Goal: Task Accomplishment & Management: Use online tool/utility

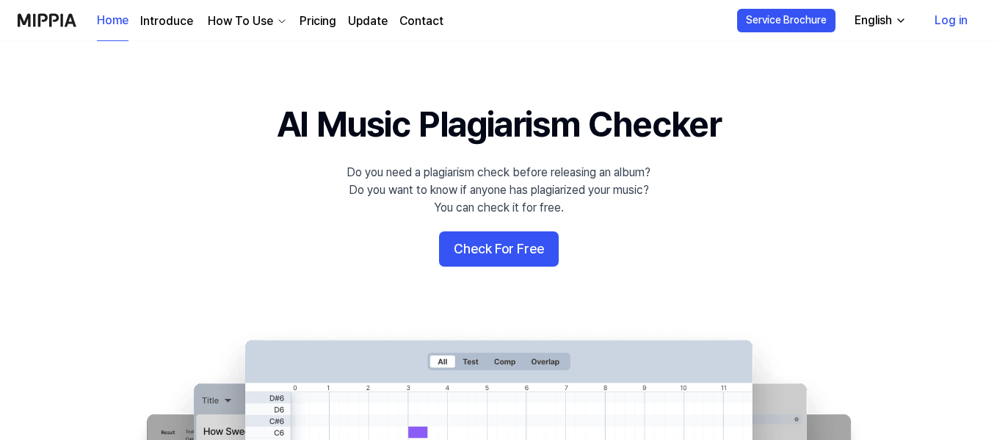
click at [488, 248] on button "Check For Free" at bounding box center [499, 248] width 120 height 35
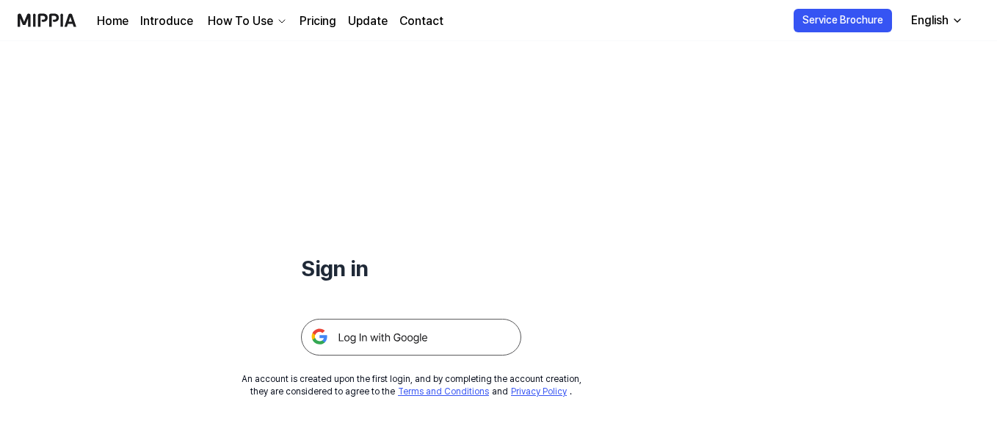
click at [398, 339] on img at bounding box center [411, 337] width 220 height 37
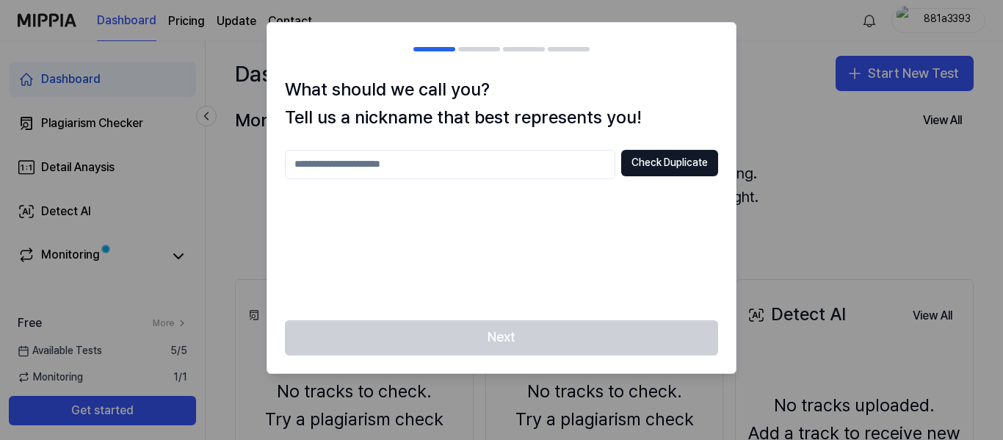
click at [380, 156] on input "text" at bounding box center [450, 164] width 330 height 29
click at [649, 157] on button "Check Duplicate" at bounding box center [669, 163] width 97 height 26
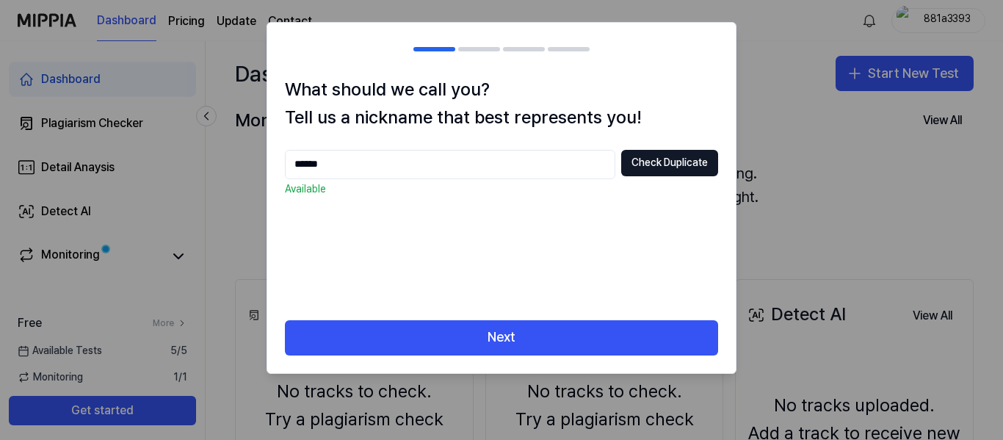
click at [347, 174] on input "******" at bounding box center [450, 164] width 330 height 29
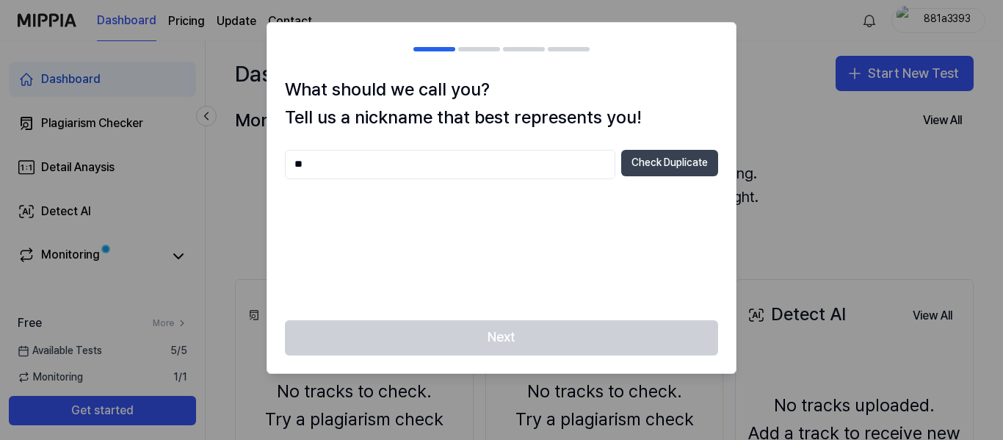
click at [661, 162] on button "Check Duplicate" at bounding box center [669, 163] width 97 height 26
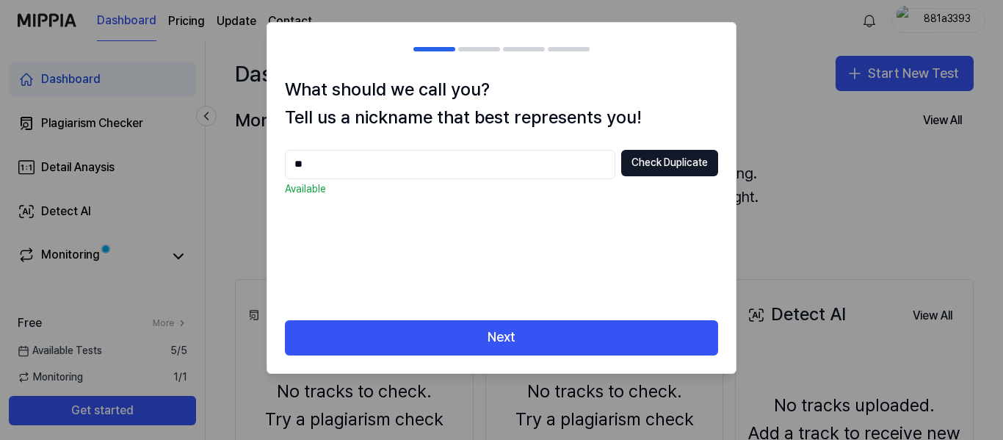
click at [345, 153] on input "**" at bounding box center [450, 164] width 330 height 29
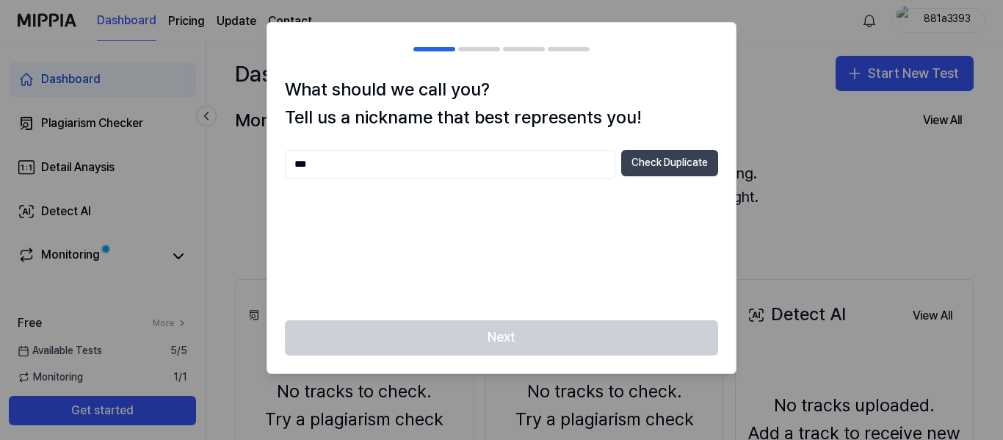
click at [664, 159] on button "Check Duplicate" at bounding box center [669, 163] width 97 height 26
click at [358, 165] on input "***" at bounding box center [450, 164] width 330 height 29
type input "*"
type input "******"
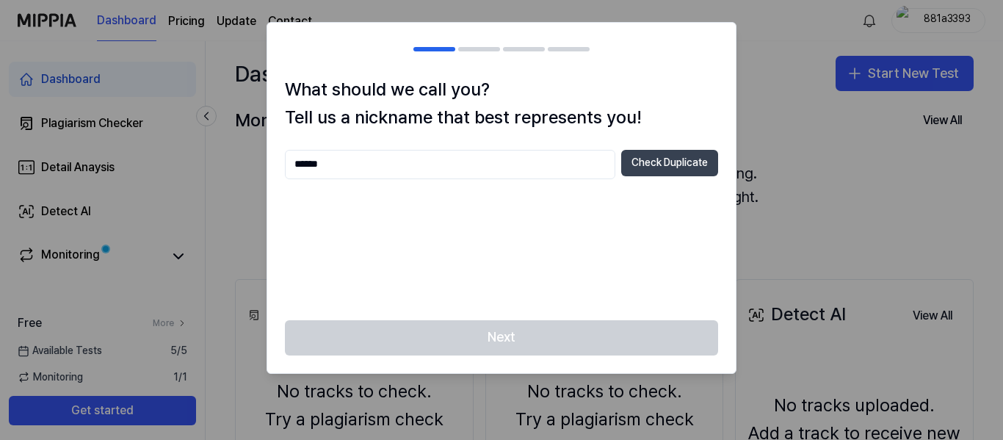
click at [660, 151] on button "Check Duplicate" at bounding box center [669, 163] width 97 height 26
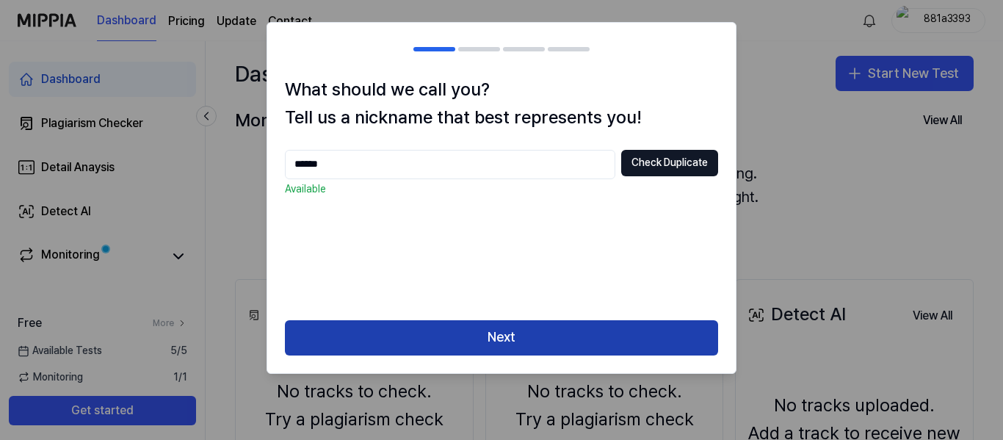
click at [491, 345] on button "Next" at bounding box center [501, 337] width 433 height 35
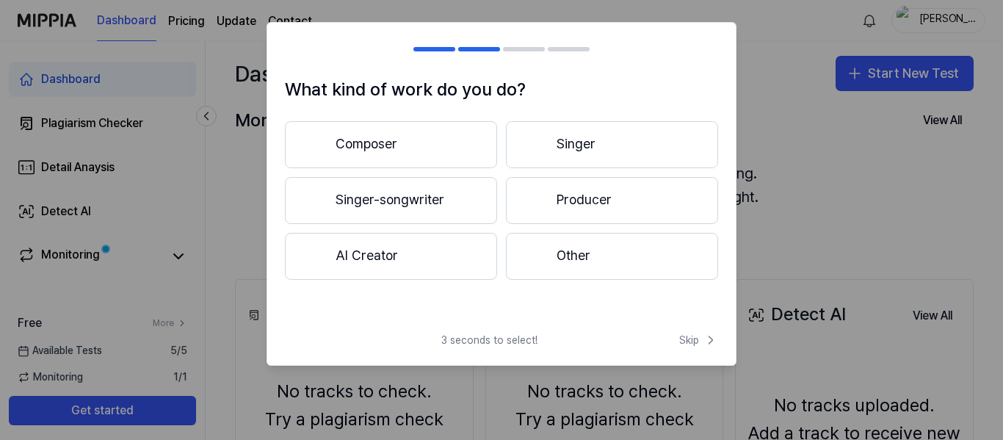
click at [371, 264] on button "AI Creator" at bounding box center [391, 256] width 212 height 47
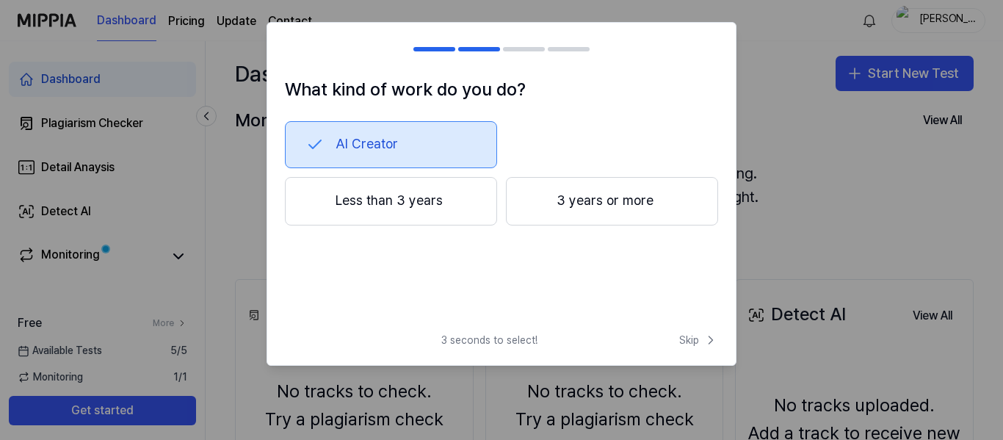
click at [387, 208] on button "Less than 3 years" at bounding box center [391, 201] width 212 height 48
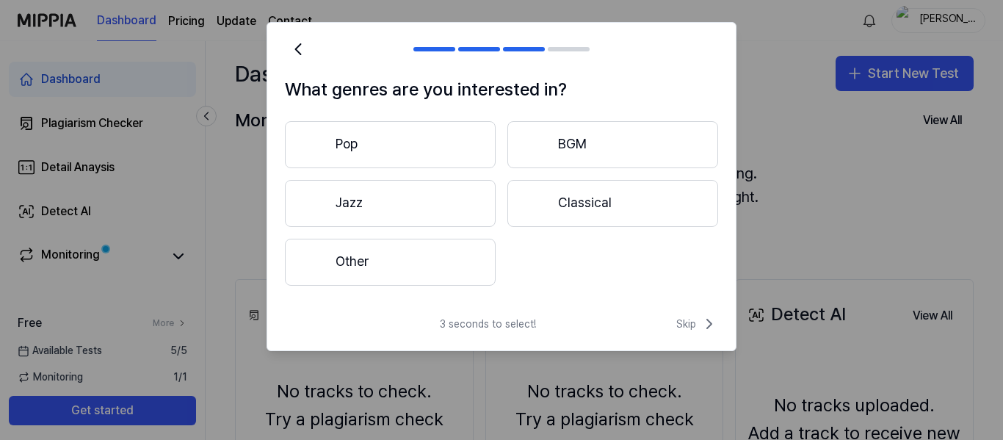
click at [370, 254] on button "Other" at bounding box center [390, 262] width 211 height 47
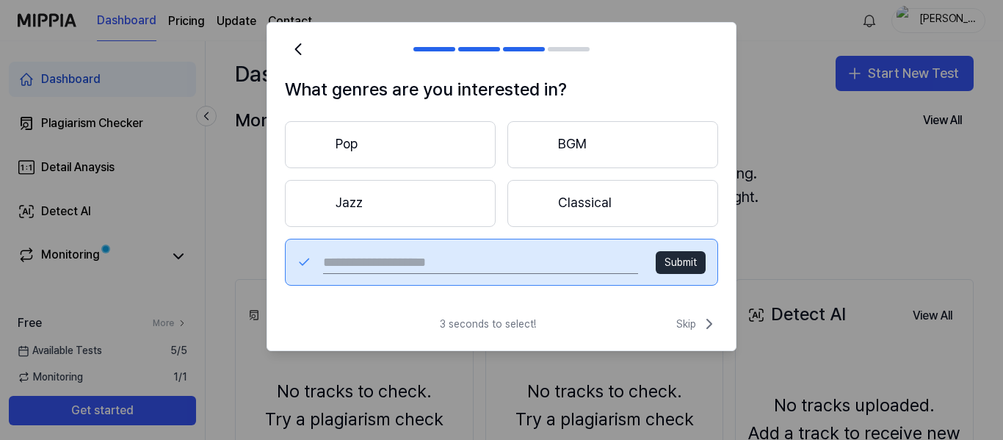
click at [370, 254] on input "text" at bounding box center [480, 262] width 315 height 24
type input "********"
click at [671, 253] on button "Submit" at bounding box center [681, 263] width 50 height 24
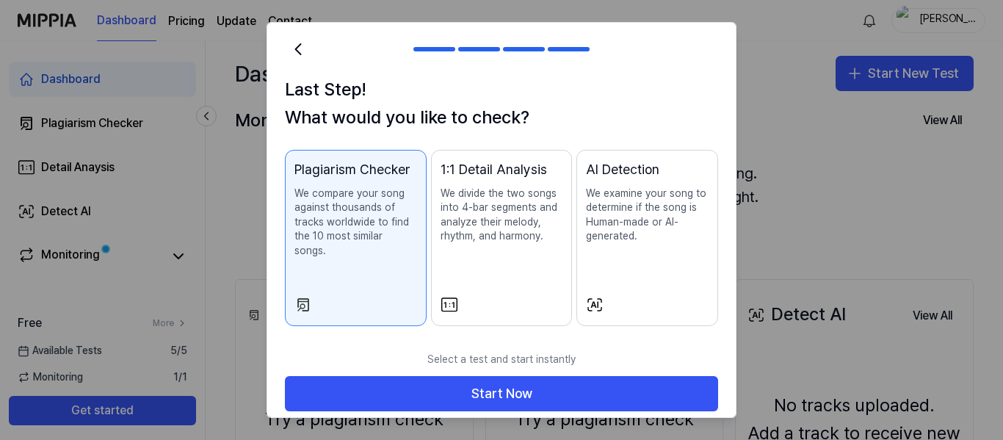
click at [339, 203] on p "We compare your song against thousands of tracks worldwide to find the 10 most …" at bounding box center [356, 223] width 123 height 72
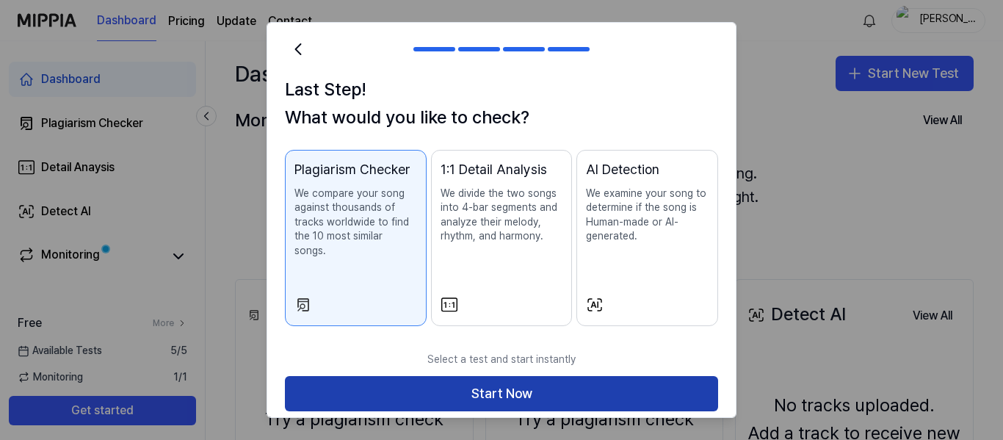
click at [497, 382] on button "Start Now" at bounding box center [501, 393] width 433 height 35
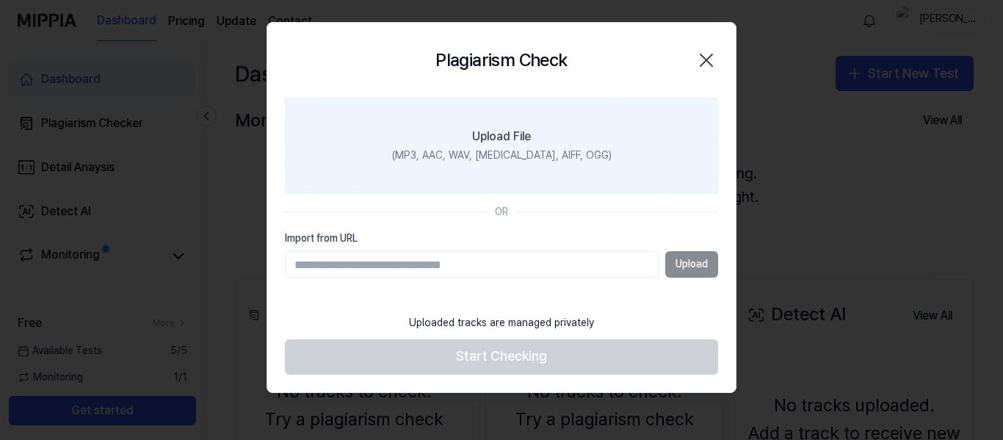
click at [486, 151] on div "(MP3, AAC, WAV, [MEDICAL_DATA], AIFF, OGG)" at bounding box center [502, 155] width 220 height 15
click at [0, 0] on input "Upload File (MP3, AAC, WAV, [MEDICAL_DATA], AIFF, OGG)" at bounding box center [0, 0] width 0 height 0
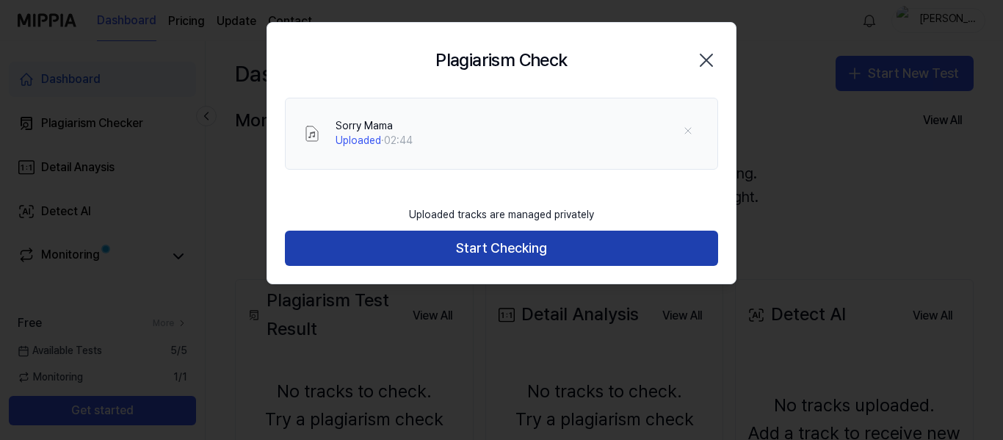
click at [501, 254] on button "Start Checking" at bounding box center [501, 248] width 433 height 35
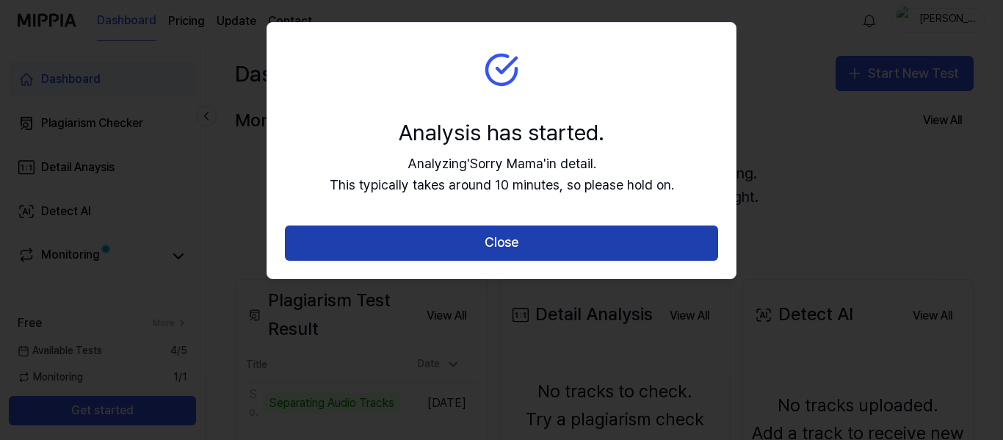
click at [499, 237] on button "Close" at bounding box center [501, 242] width 433 height 35
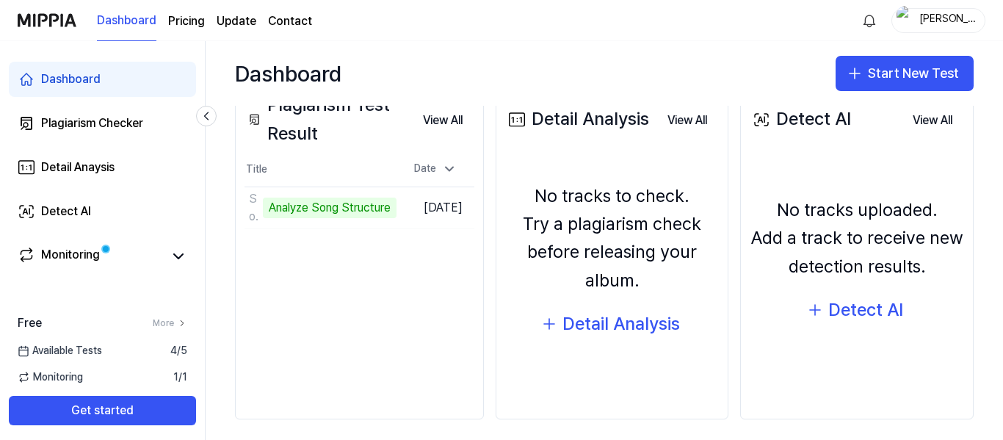
scroll to position [196, 0]
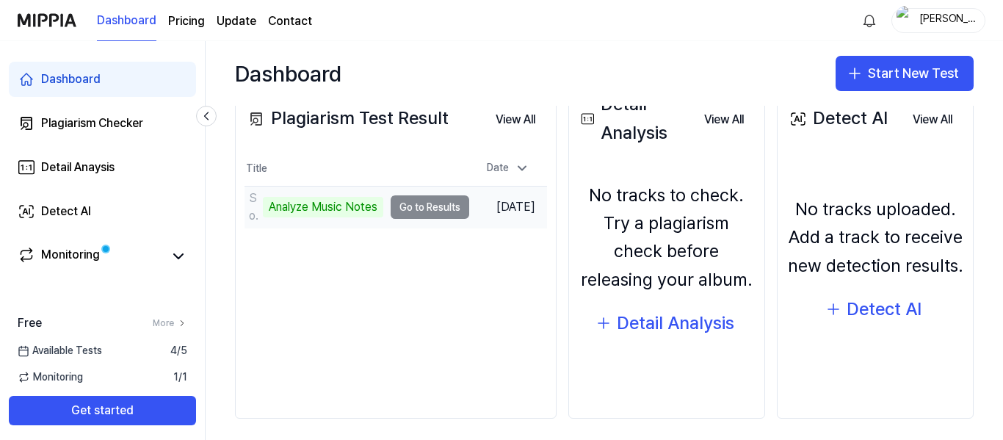
click at [429, 202] on td "Sorry Mama Analyze Music Notes Go to Results" at bounding box center [357, 207] width 225 height 41
click at [342, 208] on div "Analyze Music Notes" at bounding box center [323, 207] width 120 height 21
click at [429, 207] on td "Sorry Mama Analyze Music Notes Go to Results" at bounding box center [357, 207] width 225 height 41
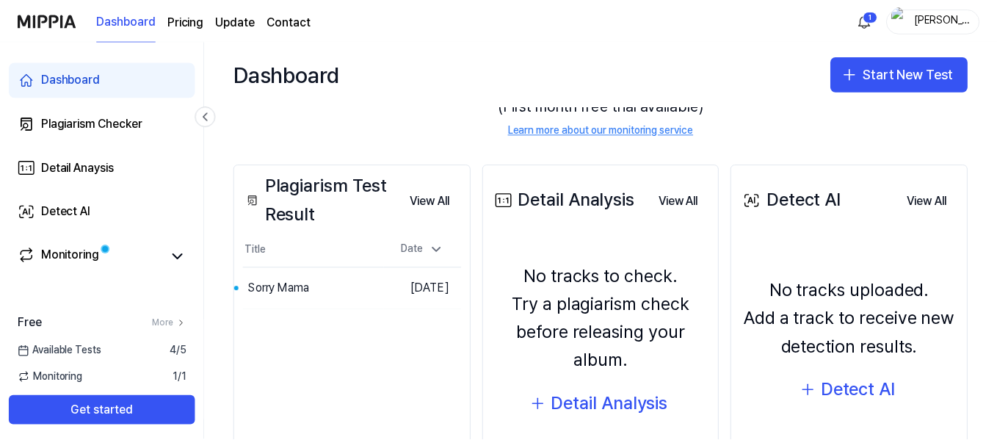
scroll to position [116, 0]
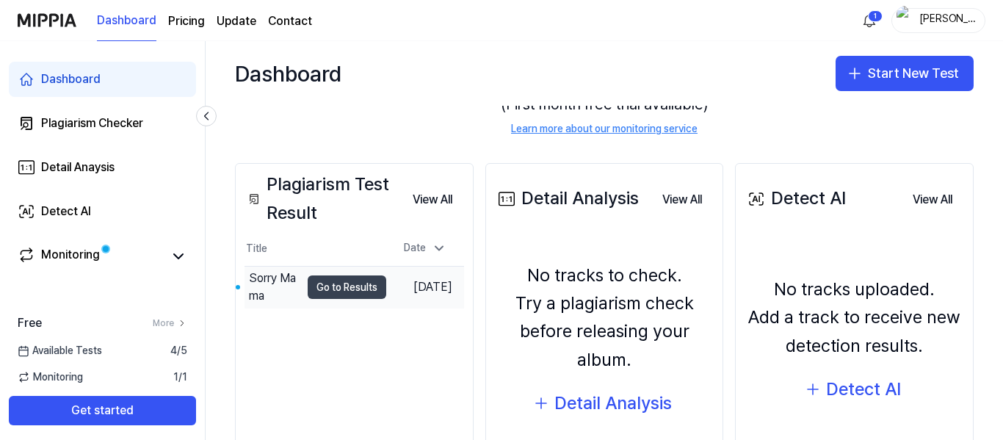
click at [329, 281] on button "Go to Results" at bounding box center [347, 287] width 79 height 24
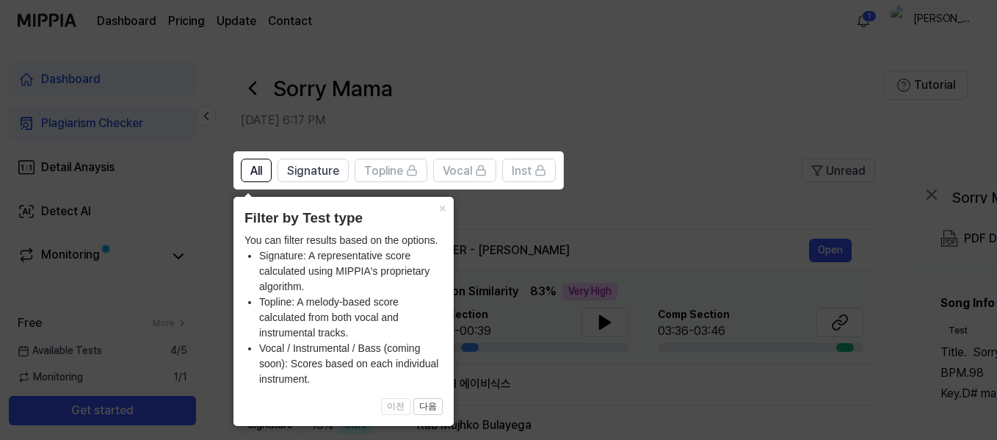
click at [685, 205] on icon at bounding box center [501, 220] width 1003 height 440
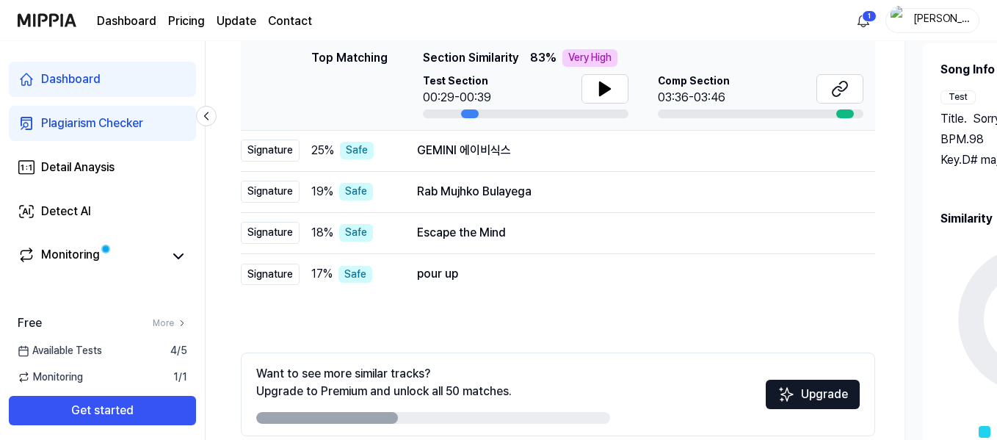
scroll to position [190, 0]
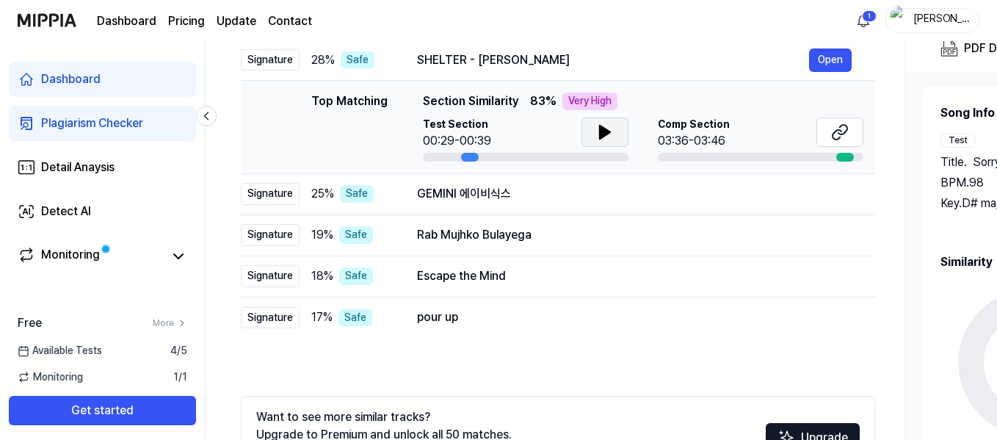
click at [602, 128] on icon at bounding box center [605, 132] width 10 height 13
click at [653, 40] on div "Dashboard Pricing Update Contact 1 [PERSON_NAME]" at bounding box center [499, 20] width 962 height 40
click at [419, 231] on div "Rab Mujhko Bulayega" at bounding box center [613, 235] width 392 height 18
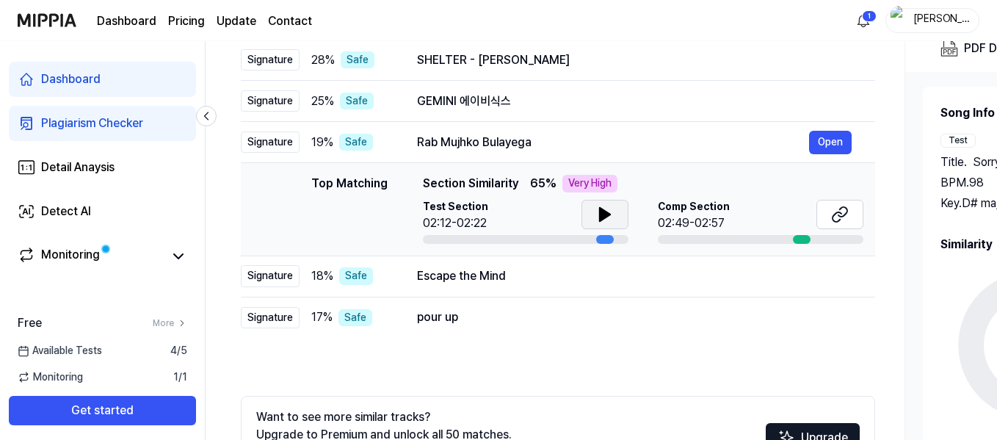
click at [596, 214] on icon at bounding box center [605, 215] width 18 height 18
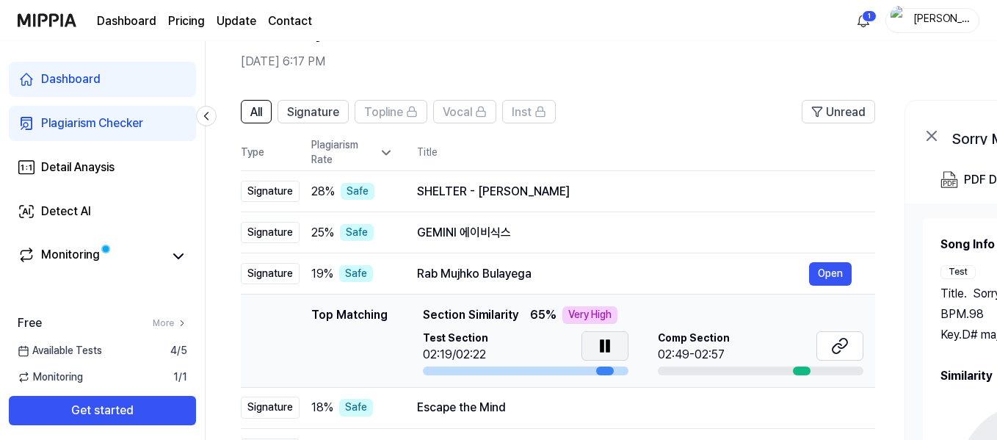
scroll to position [88, 0]
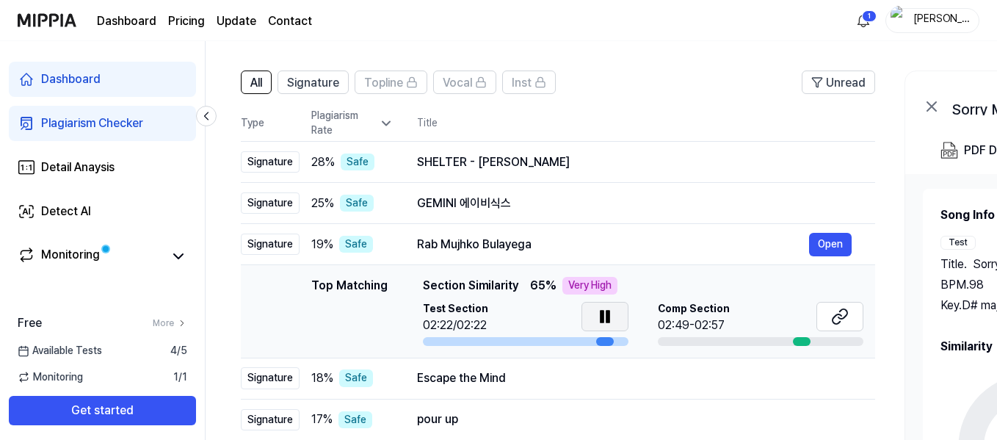
click at [607, 321] on icon at bounding box center [608, 317] width 3 height 12
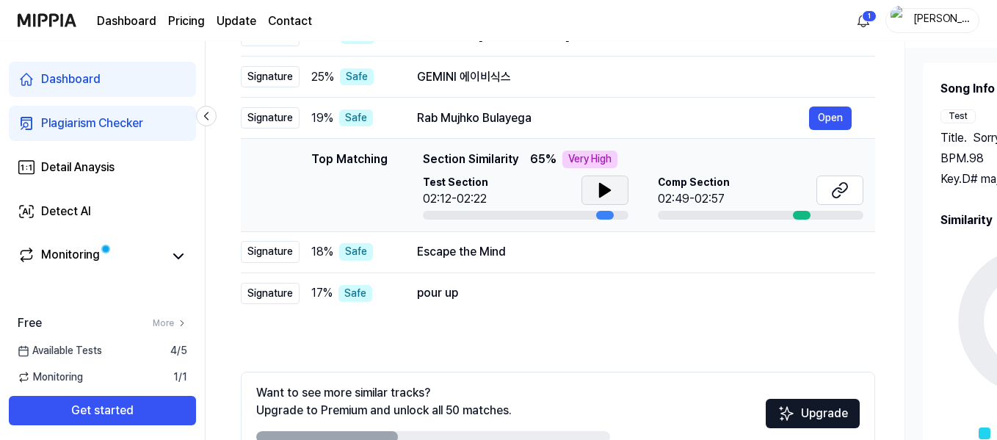
scroll to position [219, 0]
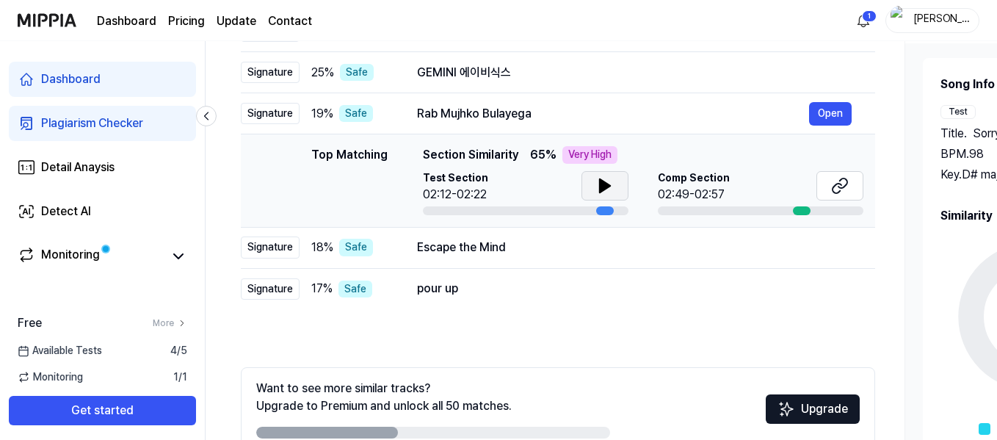
click at [600, 185] on icon at bounding box center [605, 185] width 10 height 13
click at [601, 185] on icon at bounding box center [602, 186] width 3 height 12
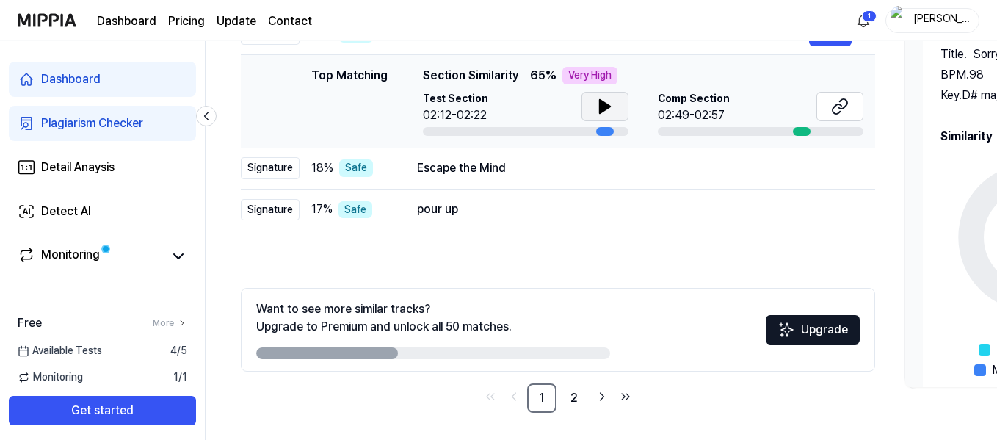
scroll to position [300, 0]
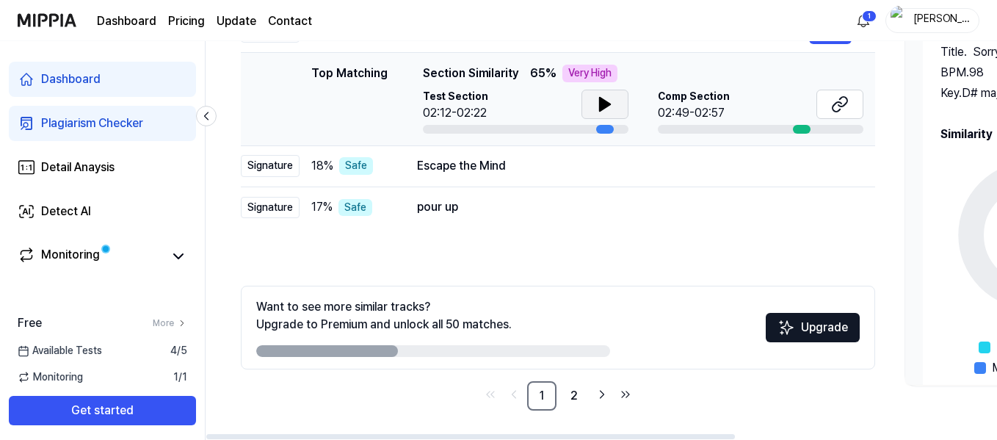
click at [671, 28] on div "Dashboard Pricing Update Contact 1 [PERSON_NAME]" at bounding box center [499, 20] width 962 height 40
click at [604, 104] on icon at bounding box center [605, 104] width 10 height 13
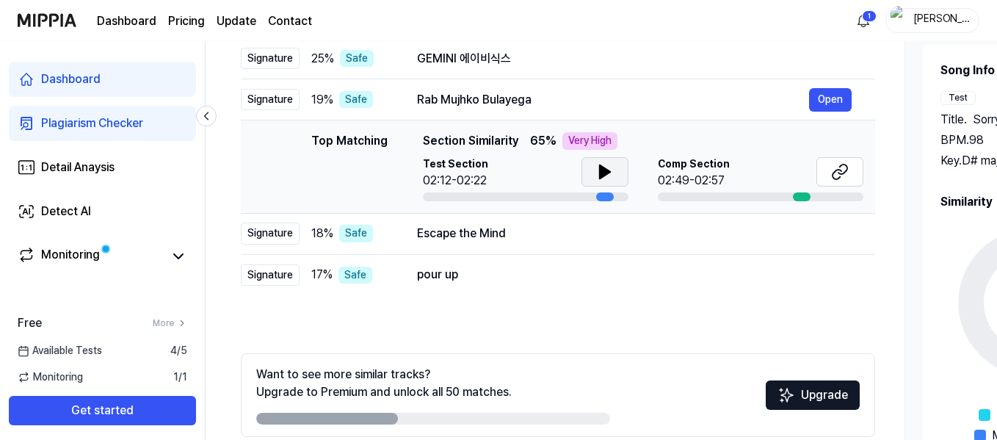
scroll to position [228, 0]
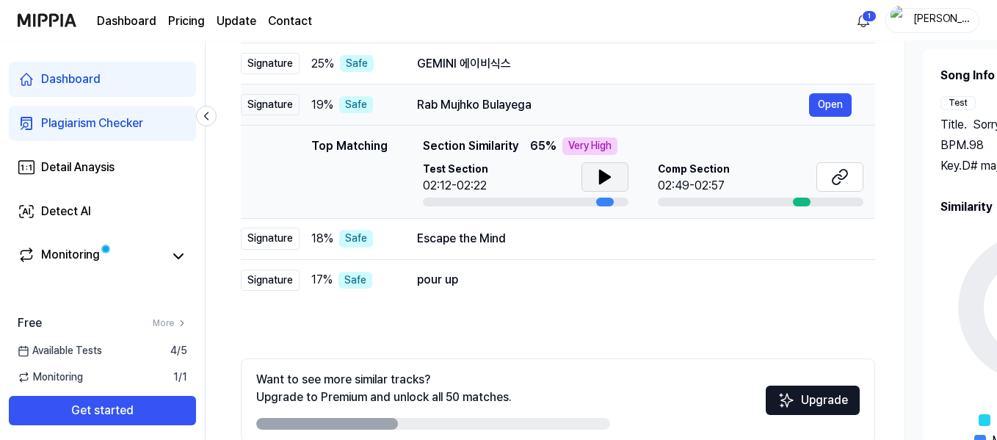
click at [499, 98] on div "Rab Mujhko Bulayega" at bounding box center [613, 105] width 392 height 18
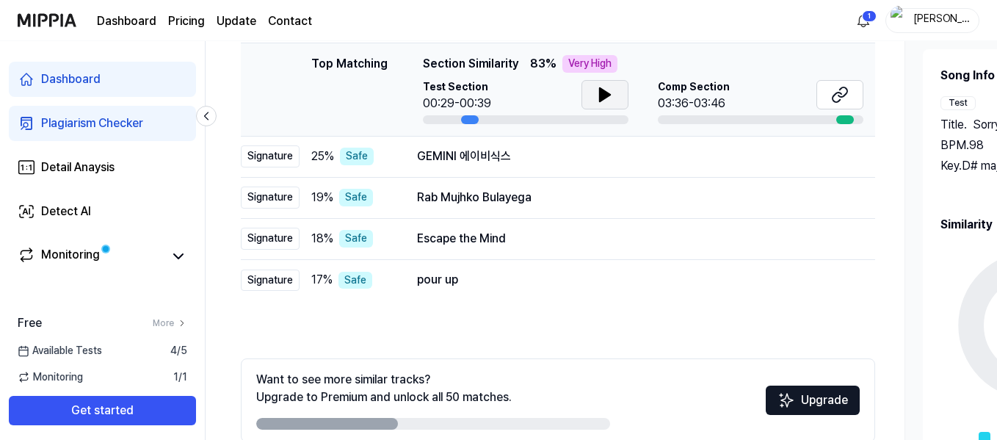
click at [600, 95] on icon at bounding box center [605, 94] width 10 height 13
click at [831, 161] on button "Open" at bounding box center [830, 157] width 43 height 24
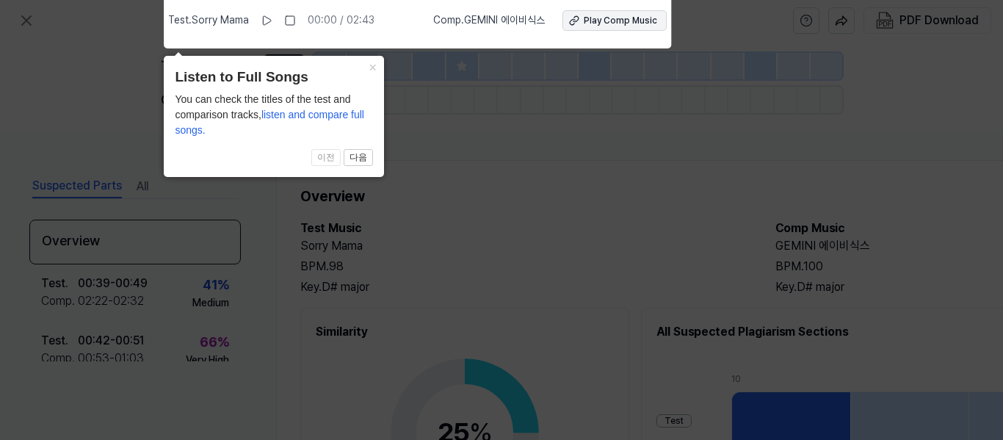
click at [615, 17] on div "Play Comp Music" at bounding box center [620, 21] width 73 height 12
click at [375, 70] on button "×" at bounding box center [373, 66] width 24 height 21
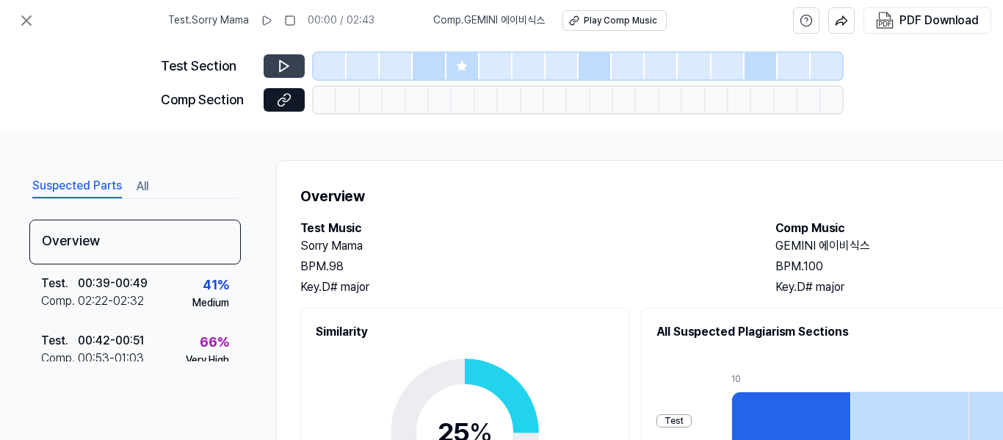
click at [288, 69] on icon at bounding box center [284, 66] width 15 height 15
